Goal: Check status: Check status

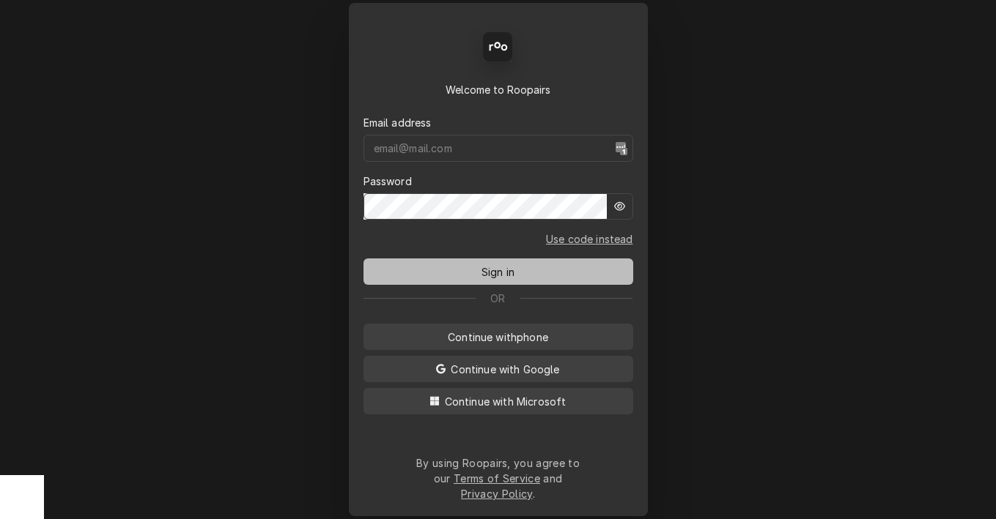
type input "mbrunty.red@yahoo.com"
click at [479, 269] on button "Sign in" at bounding box center [498, 272] width 270 height 26
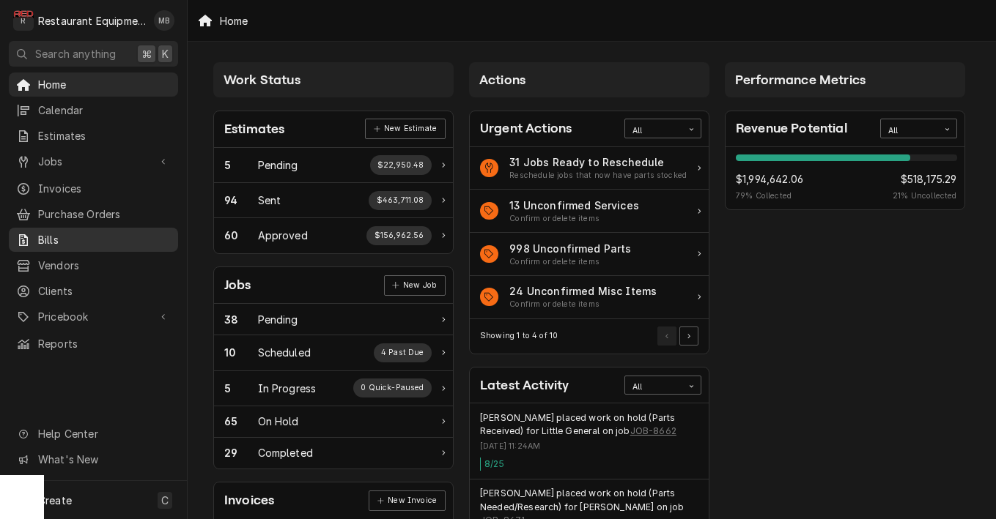
click at [112, 239] on span "Bills" at bounding box center [104, 239] width 133 height 15
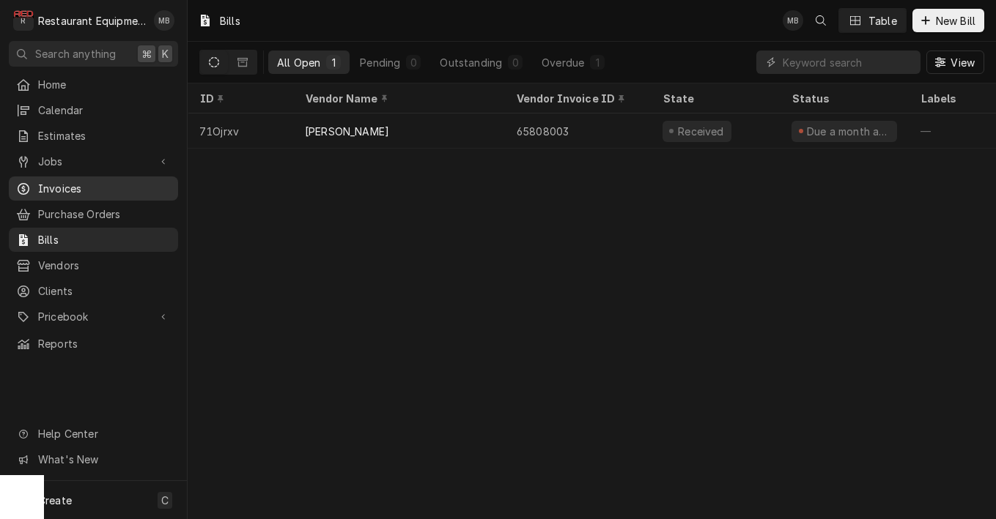
click at [126, 181] on span "Invoices" at bounding box center [104, 188] width 133 height 15
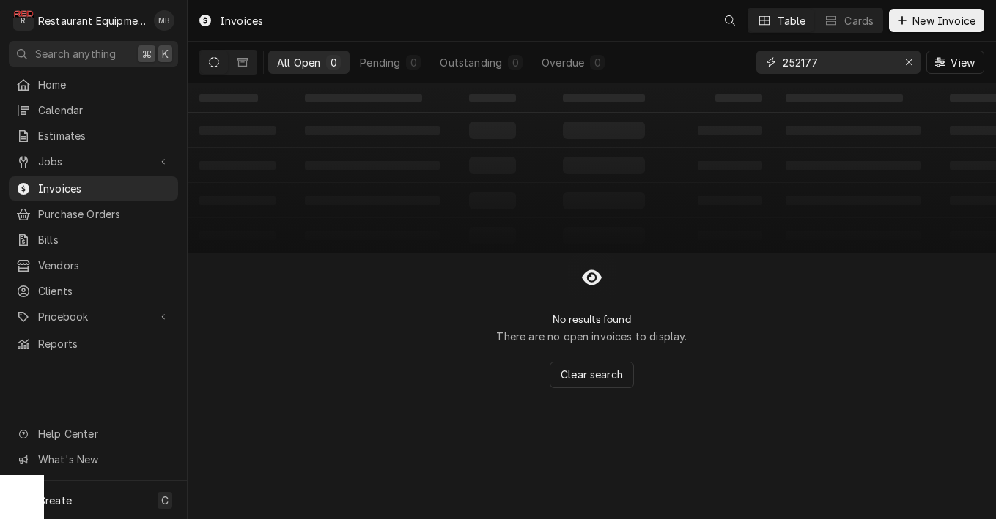
click at [793, 60] on input "252177" at bounding box center [837, 62] width 110 height 23
paste input "900.50"
paste input "252166"
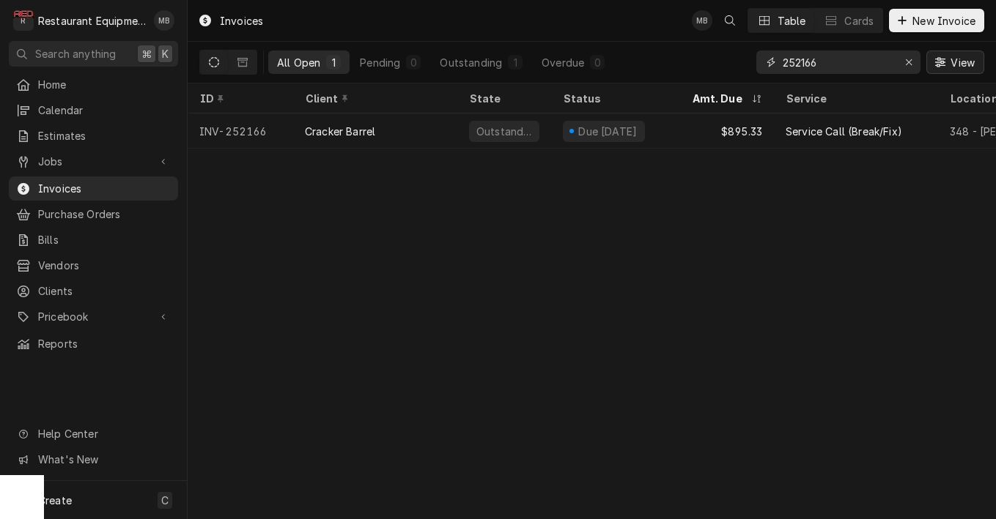
drag, startPoint x: 822, startPoint y: 63, endPoint x: 960, endPoint y: 63, distance: 138.5
click at [960, 63] on div "252166 View" at bounding box center [870, 62] width 228 height 41
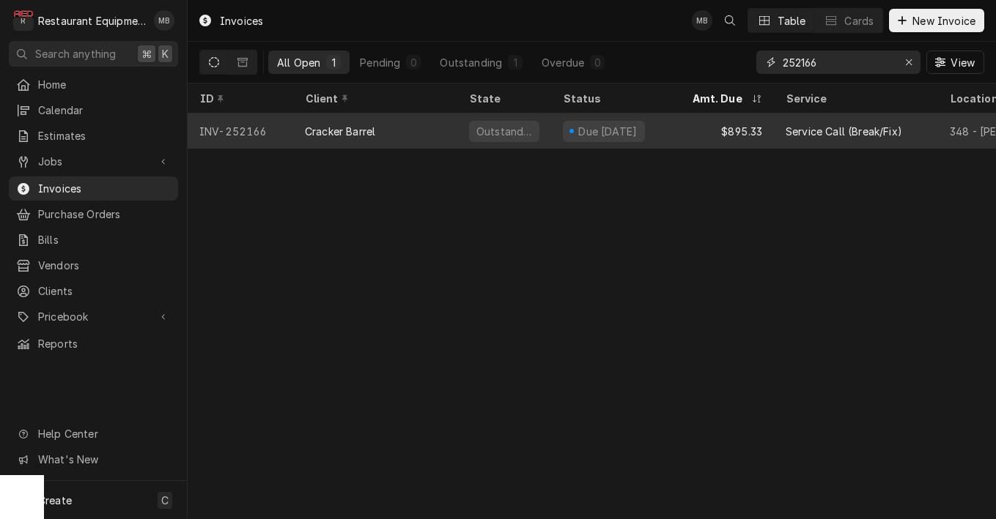
type input "252166"
click at [725, 119] on div "$895.33" at bounding box center [727, 131] width 94 height 35
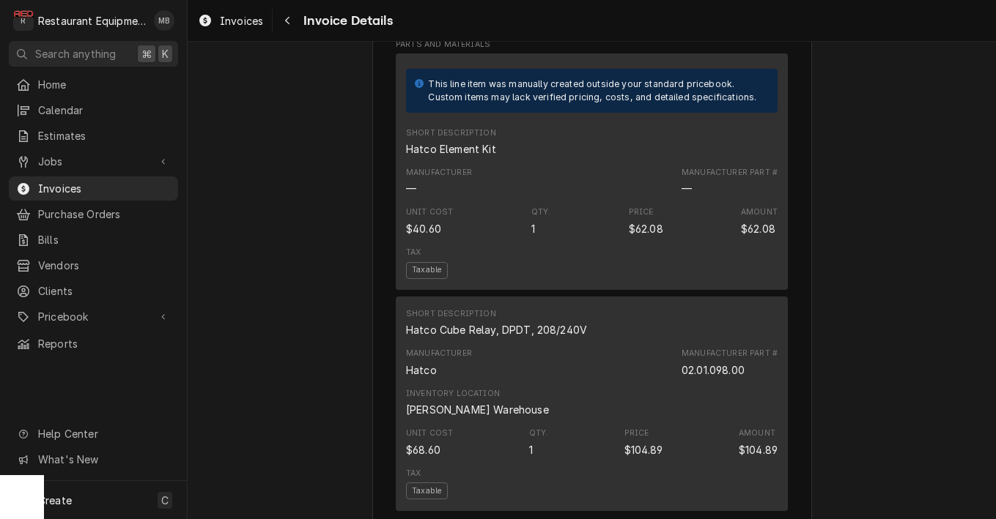
scroll to position [2634, 0]
